Goal: Transaction & Acquisition: Purchase product/service

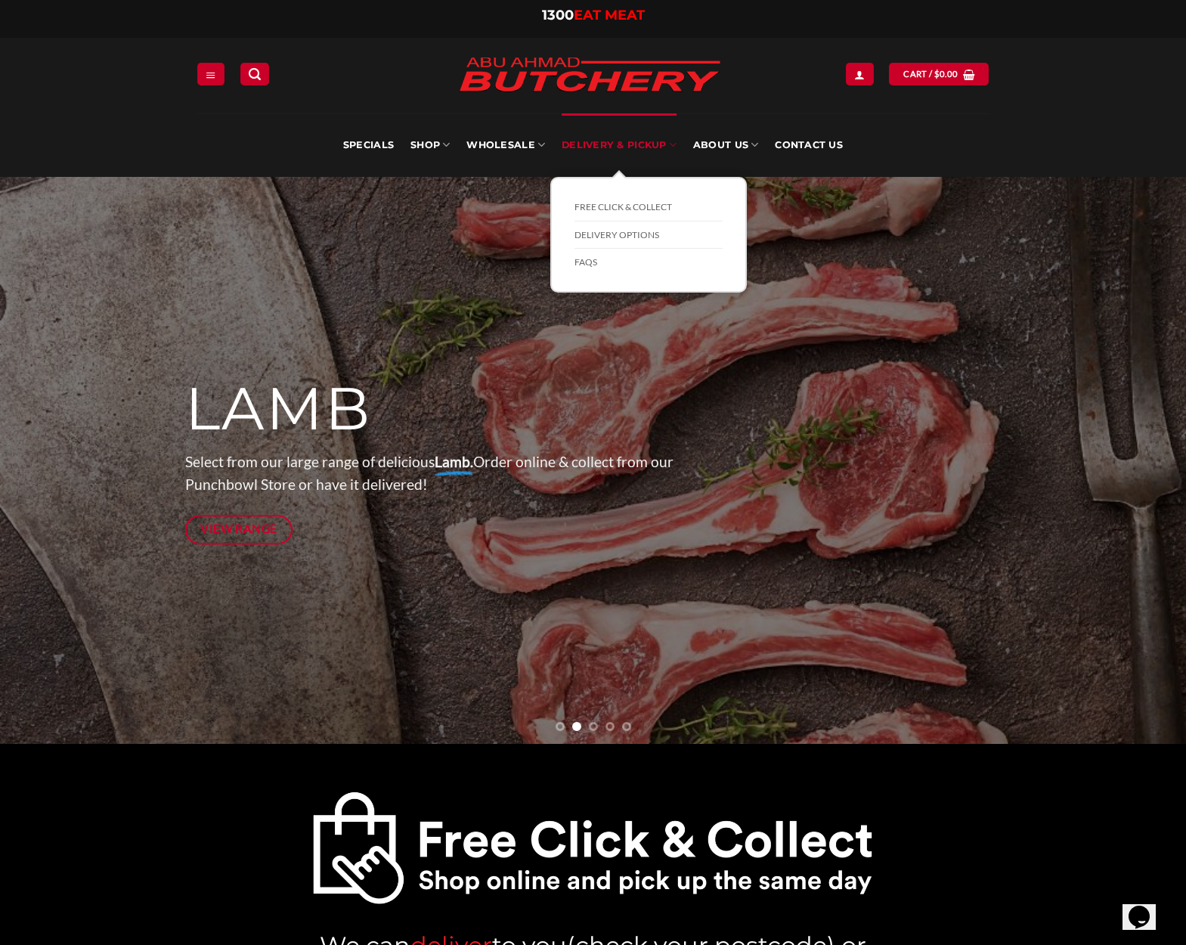
click at [645, 144] on link "Delivery & Pickup" at bounding box center [619, 144] width 115 height 63
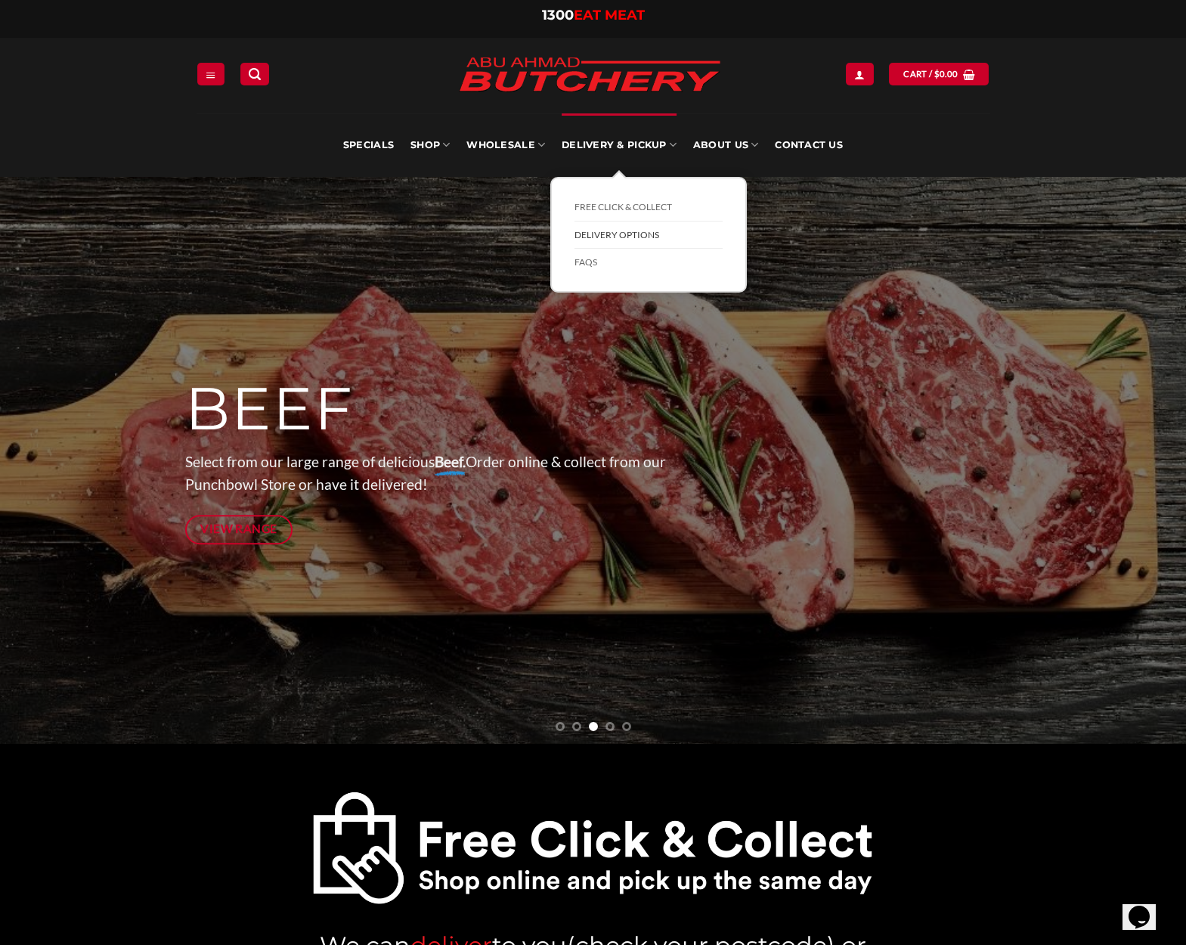
click at [644, 235] on link "Delivery Options" at bounding box center [648, 235] width 148 height 28
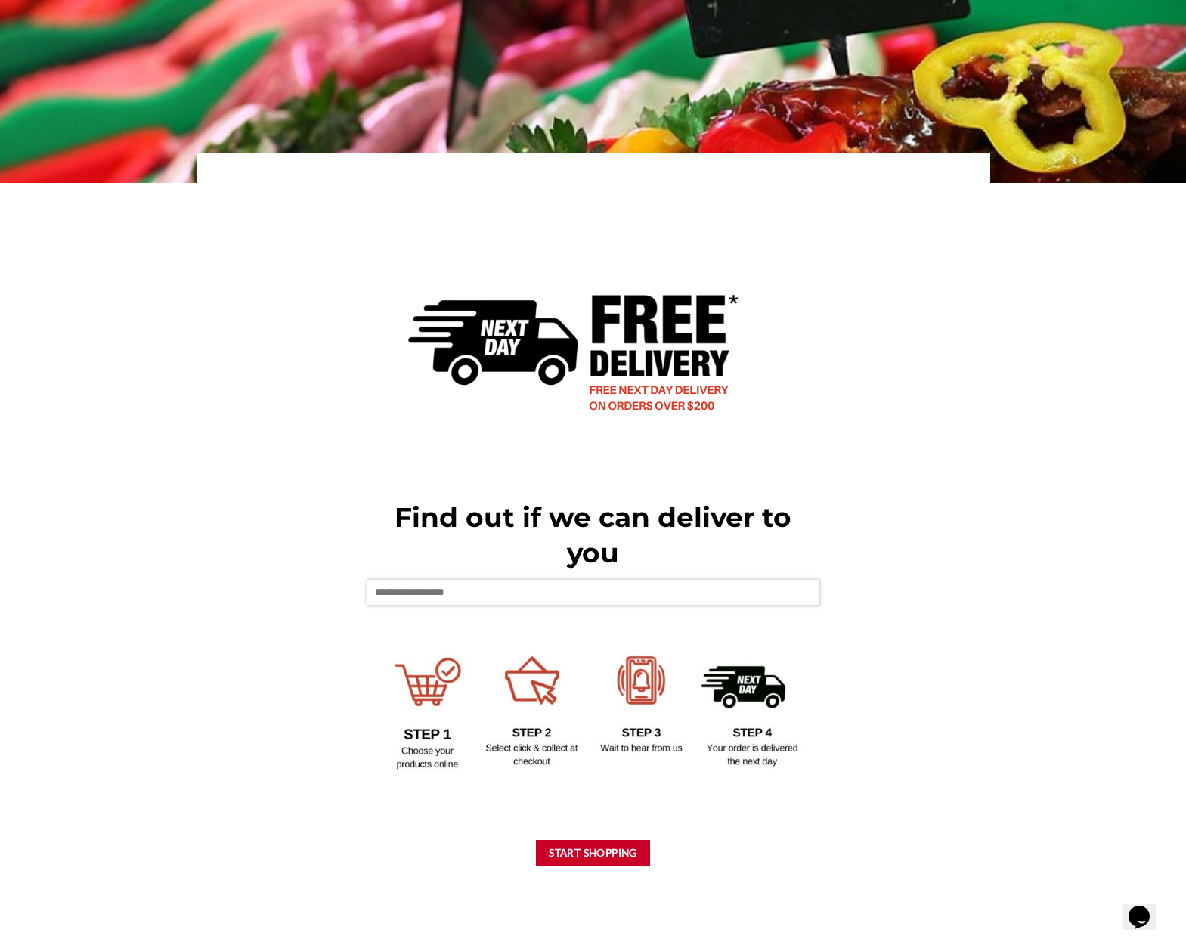
click at [616, 591] on input "text" at bounding box center [593, 592] width 453 height 26
type input "****"
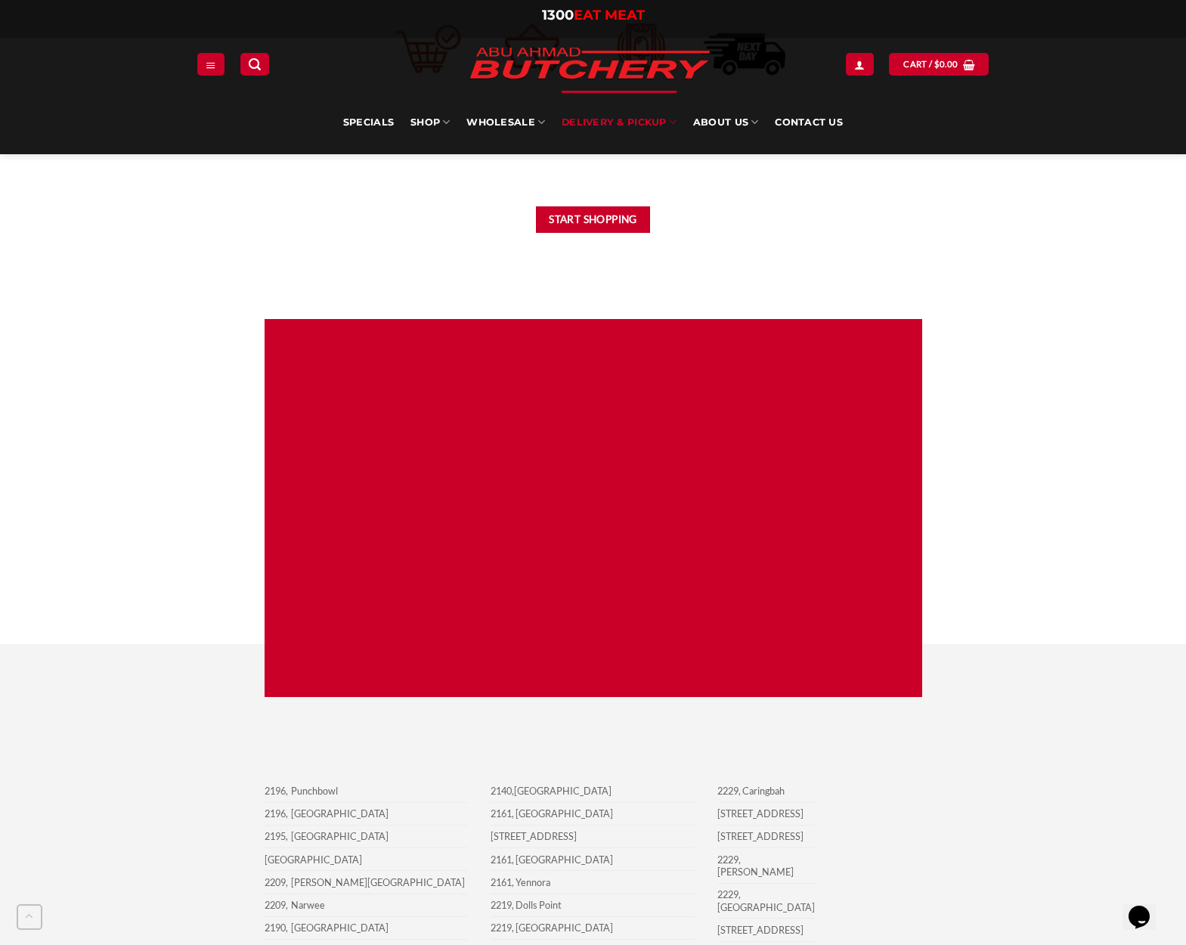
scroll to position [906, 0]
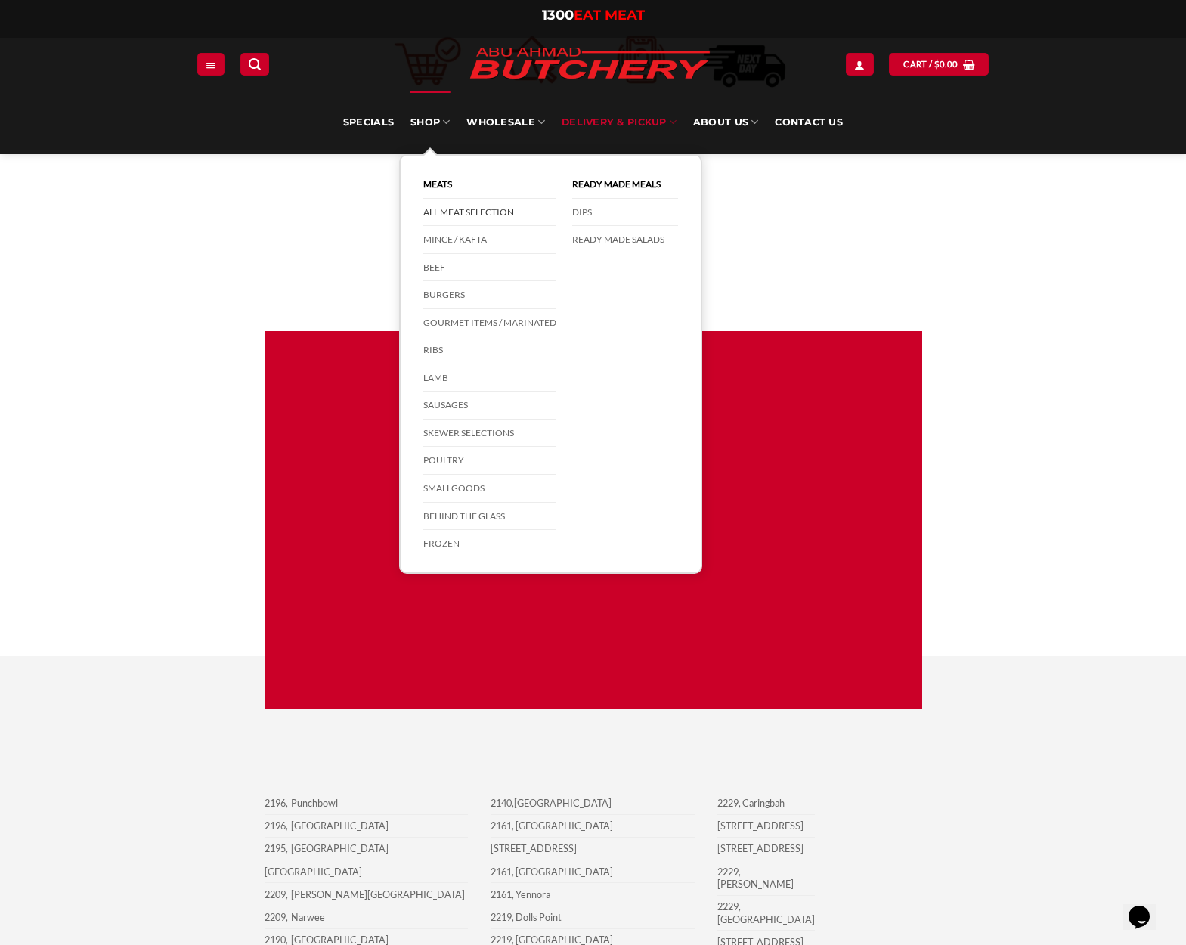
click at [496, 209] on link "All Meat Selection" at bounding box center [489, 213] width 133 height 28
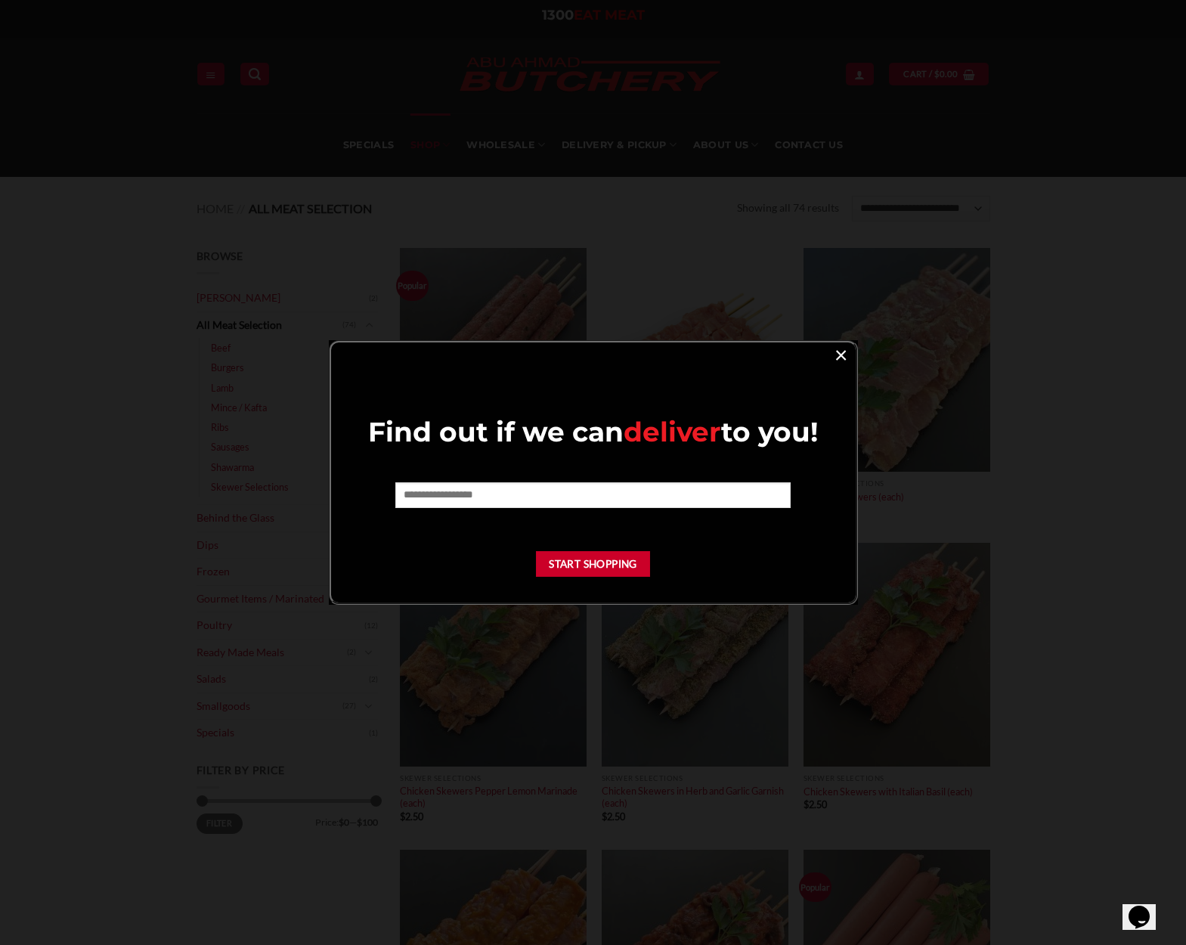
click at [843, 356] on link "×" at bounding box center [841, 354] width 22 height 20
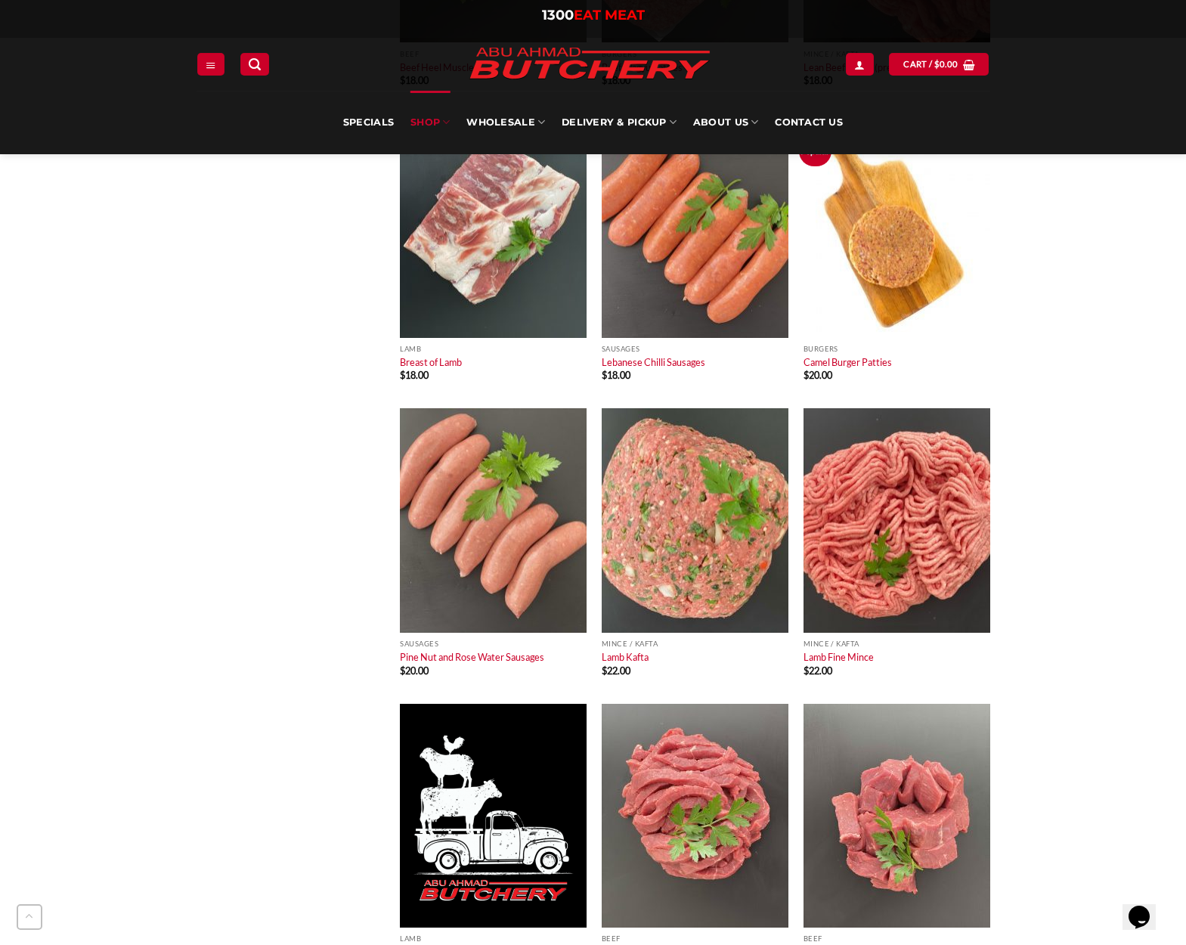
scroll to position [3443, 0]
